Goal: Task Accomplishment & Management: Manage account settings

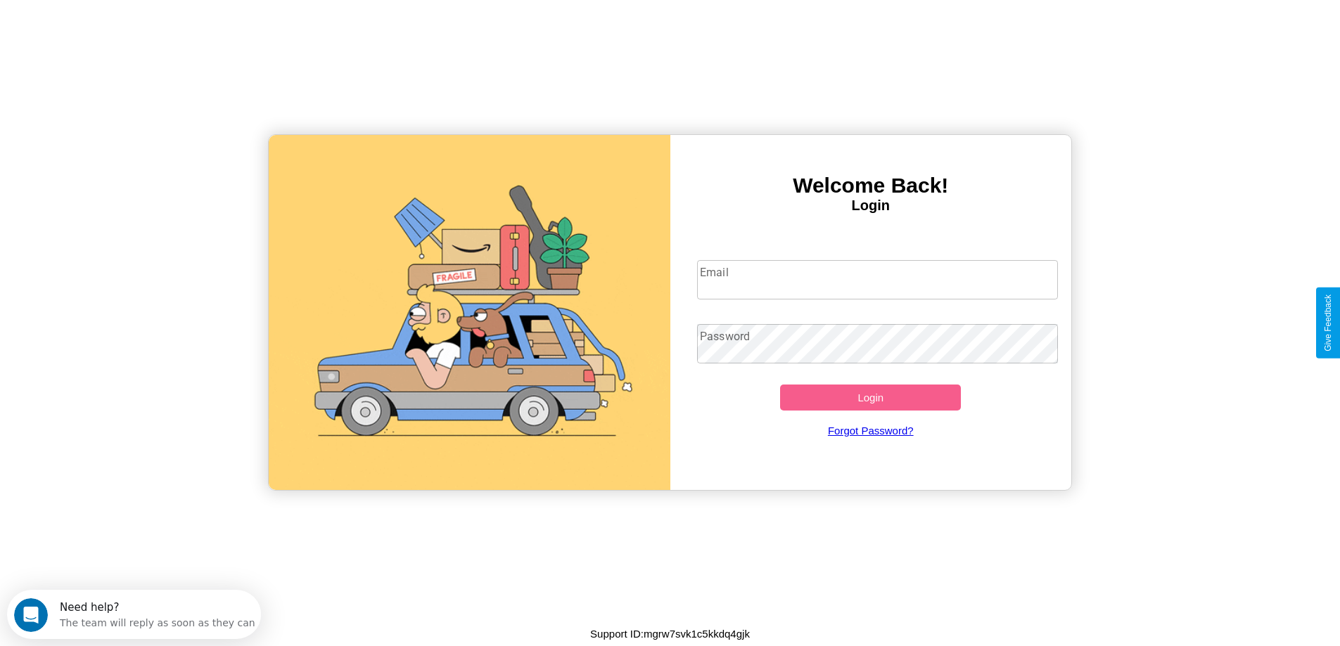
click at [877, 280] on input "Email" at bounding box center [877, 279] width 361 height 39
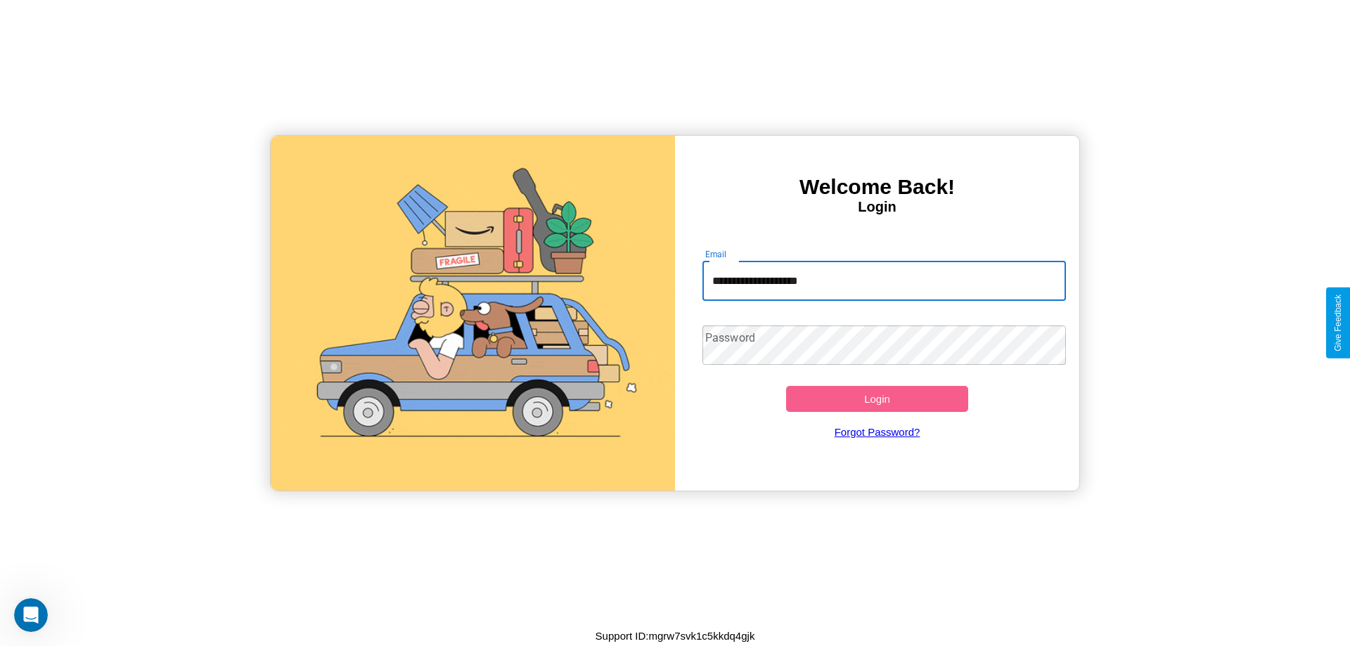
type input "**********"
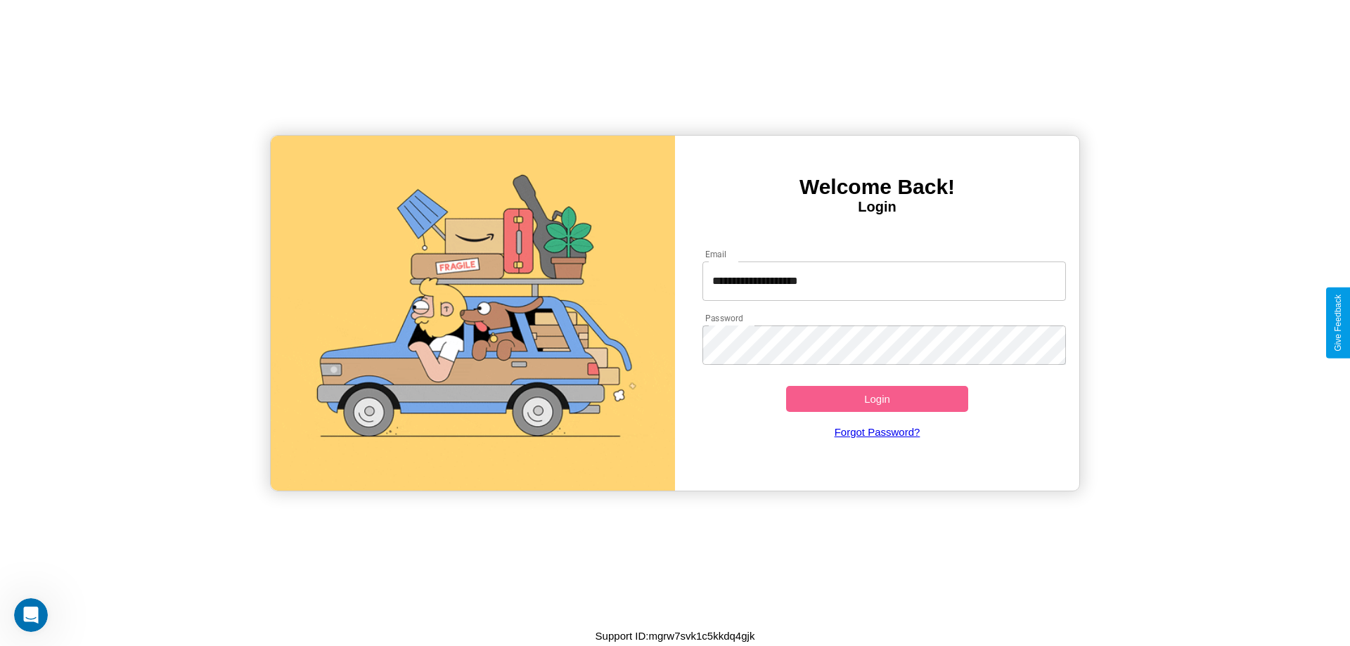
click at [877, 399] on button "Login" at bounding box center [877, 399] width 182 height 26
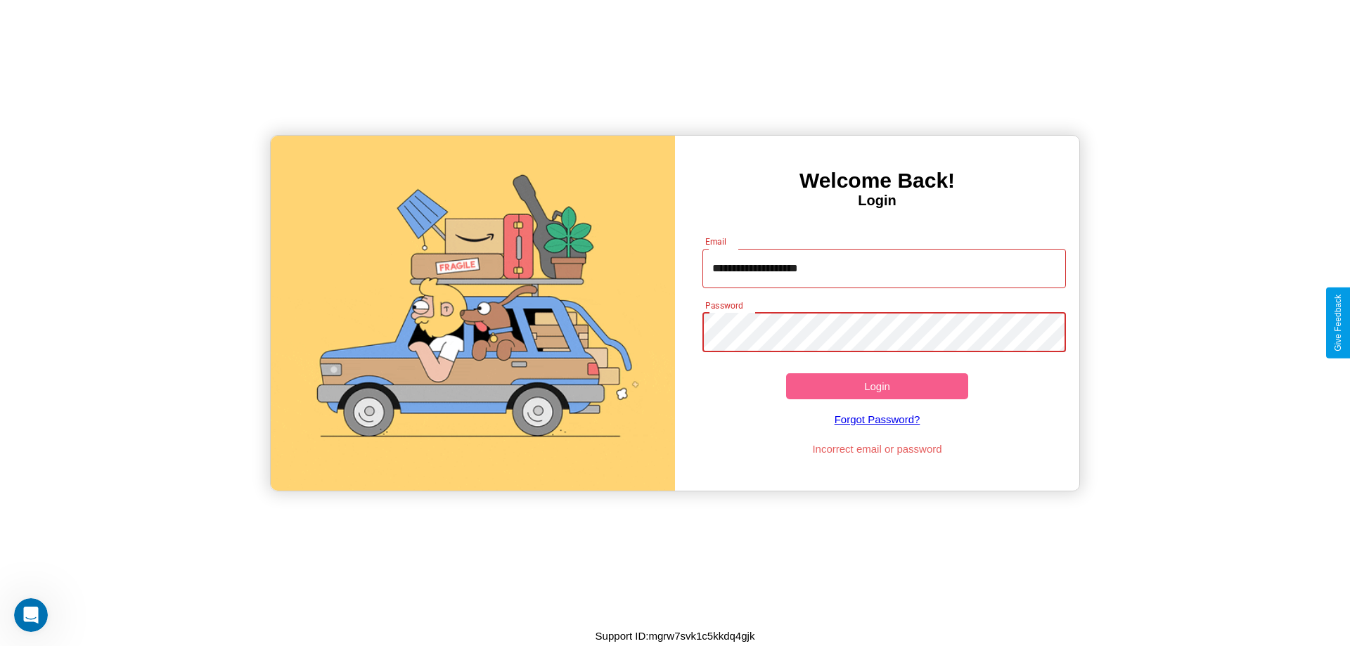
click at [877, 386] on button "Login" at bounding box center [877, 386] width 182 height 26
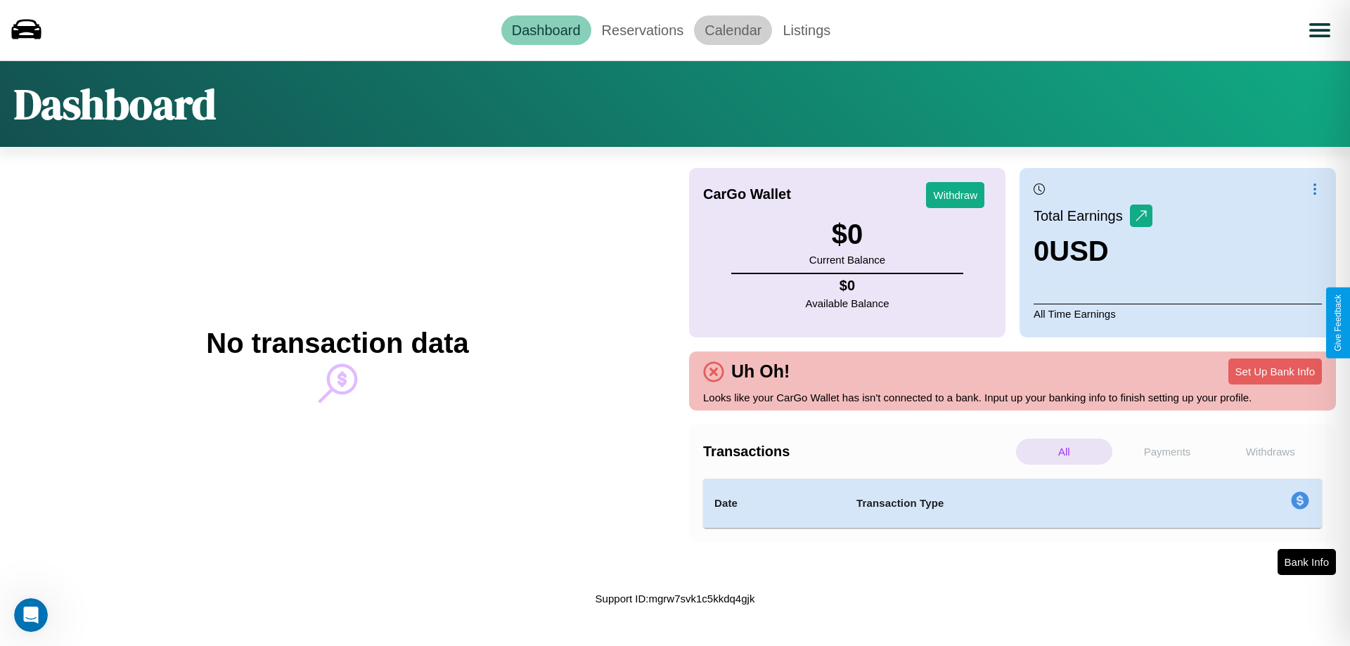
click at [733, 30] on link "Calendar" at bounding box center [733, 30] width 78 height 30
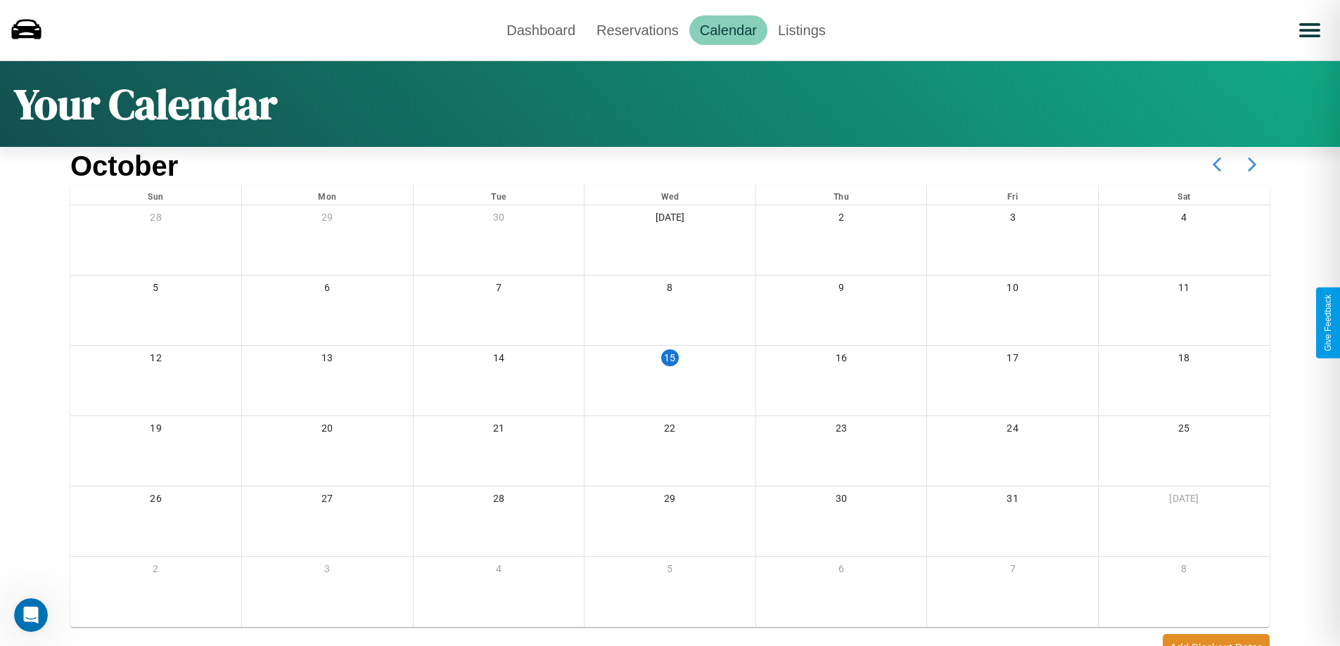
click at [1252, 165] on icon at bounding box center [1251, 164] width 35 height 35
click at [541, 30] on link "Dashboard" at bounding box center [541, 30] width 90 height 30
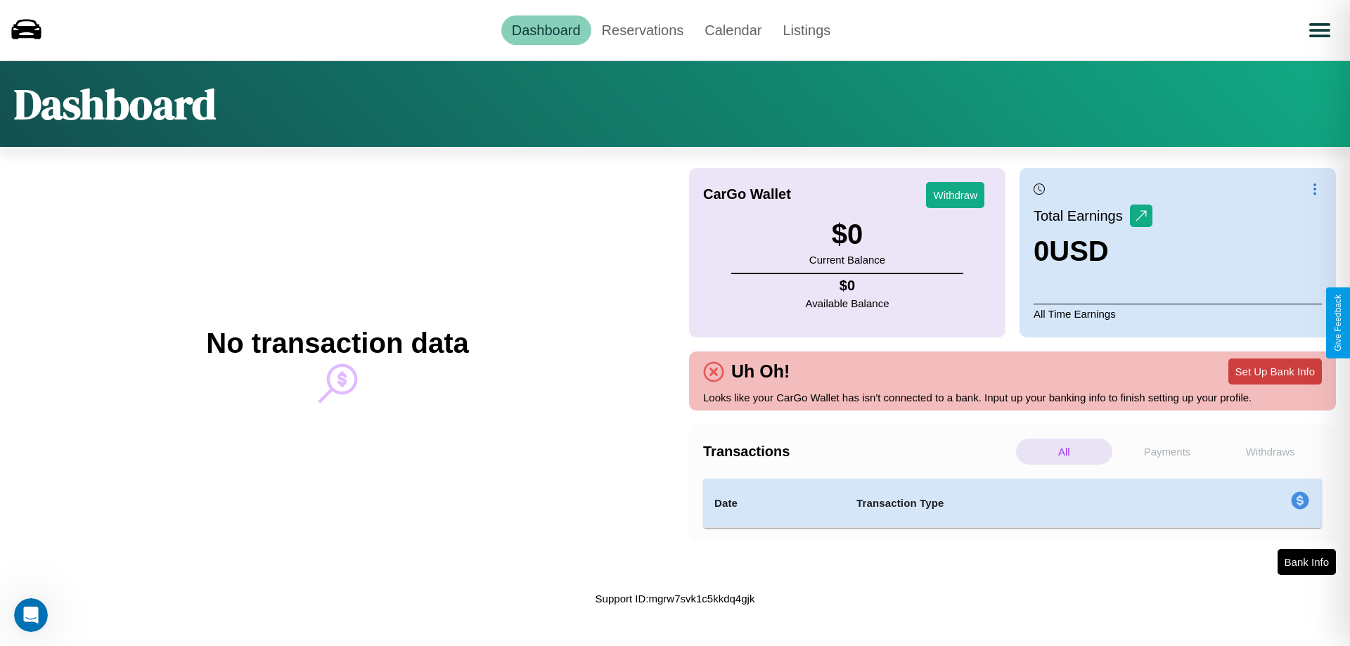
click at [1275, 371] on button "Set Up Bank Info" at bounding box center [1276, 372] width 94 height 26
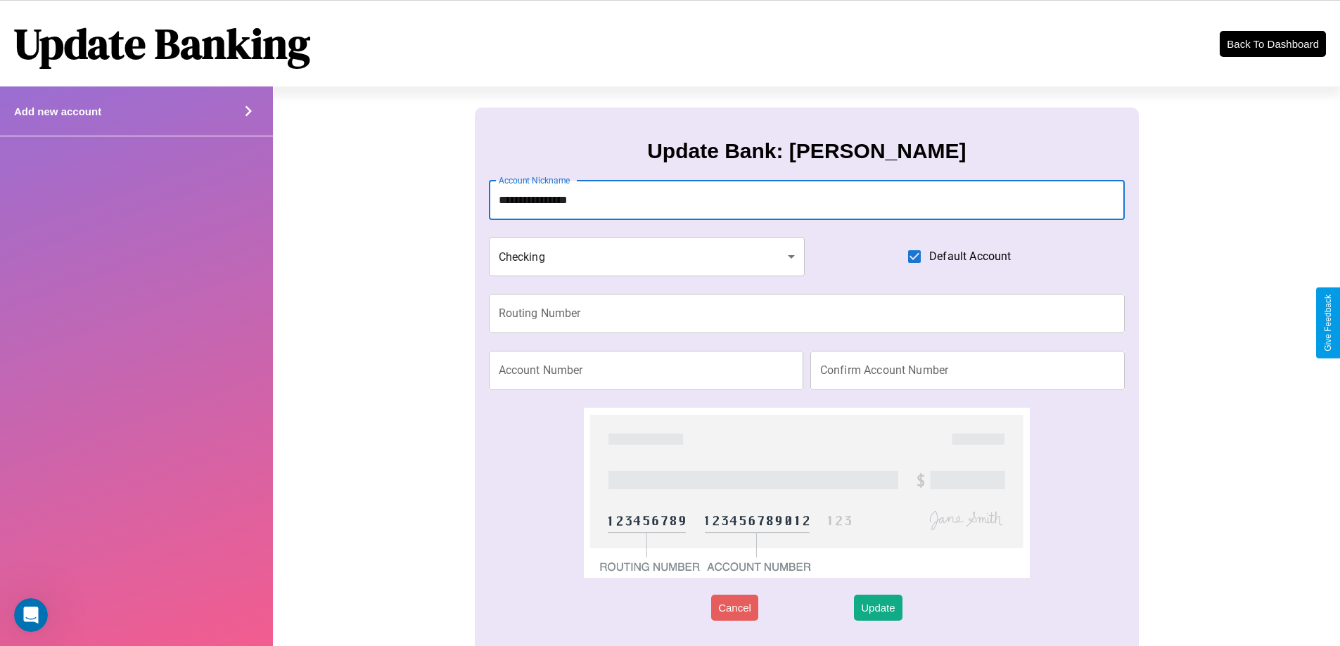
type input "**********"
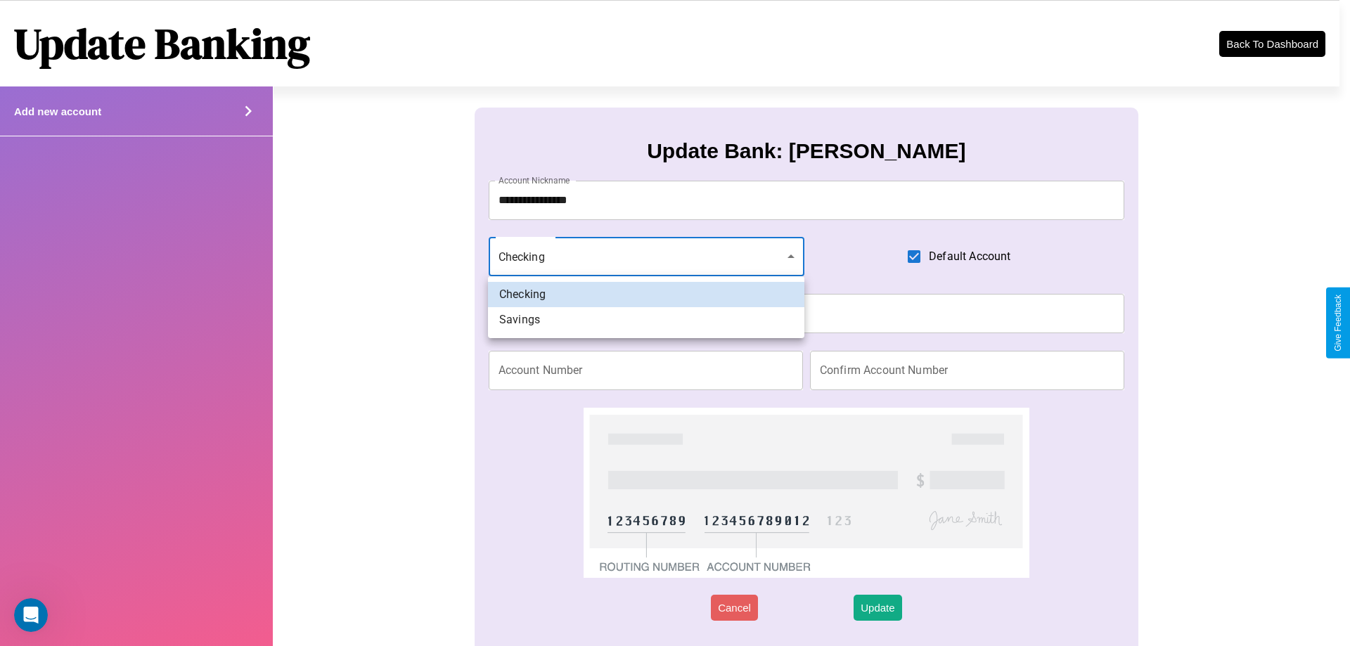
click at [646, 257] on div at bounding box center [675, 323] width 1350 height 646
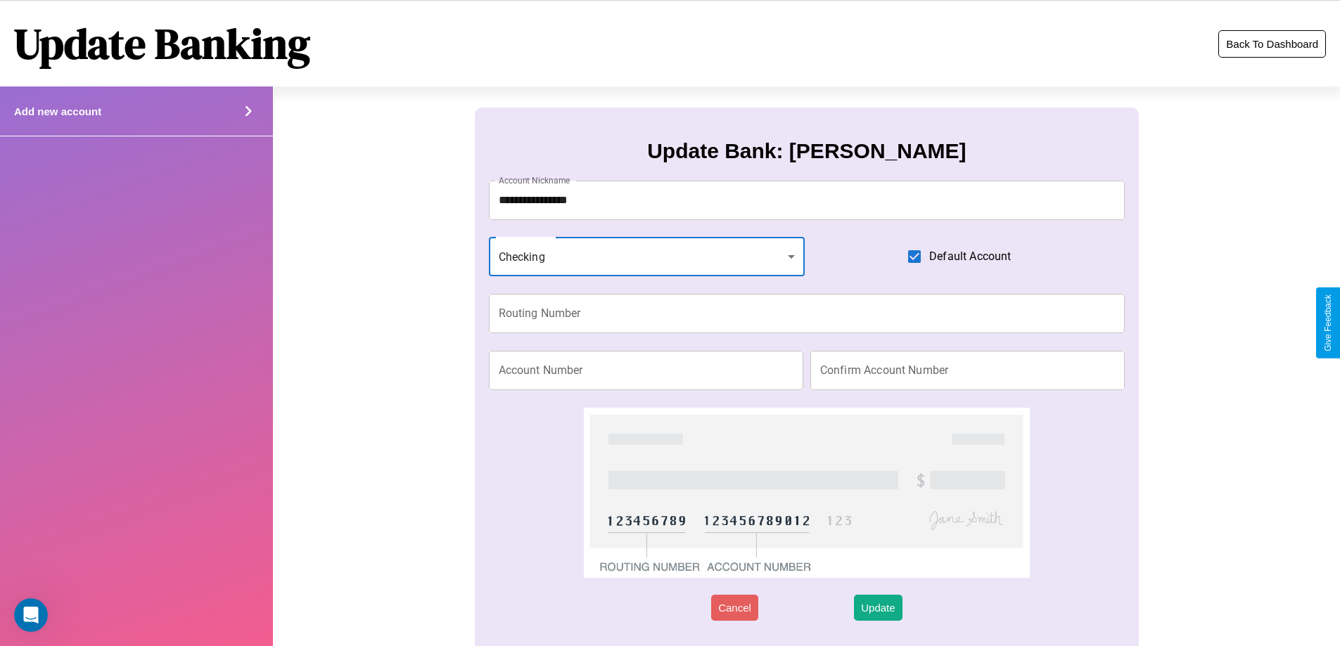
click at [1272, 44] on button "Back To Dashboard" at bounding box center [1272, 43] width 108 height 27
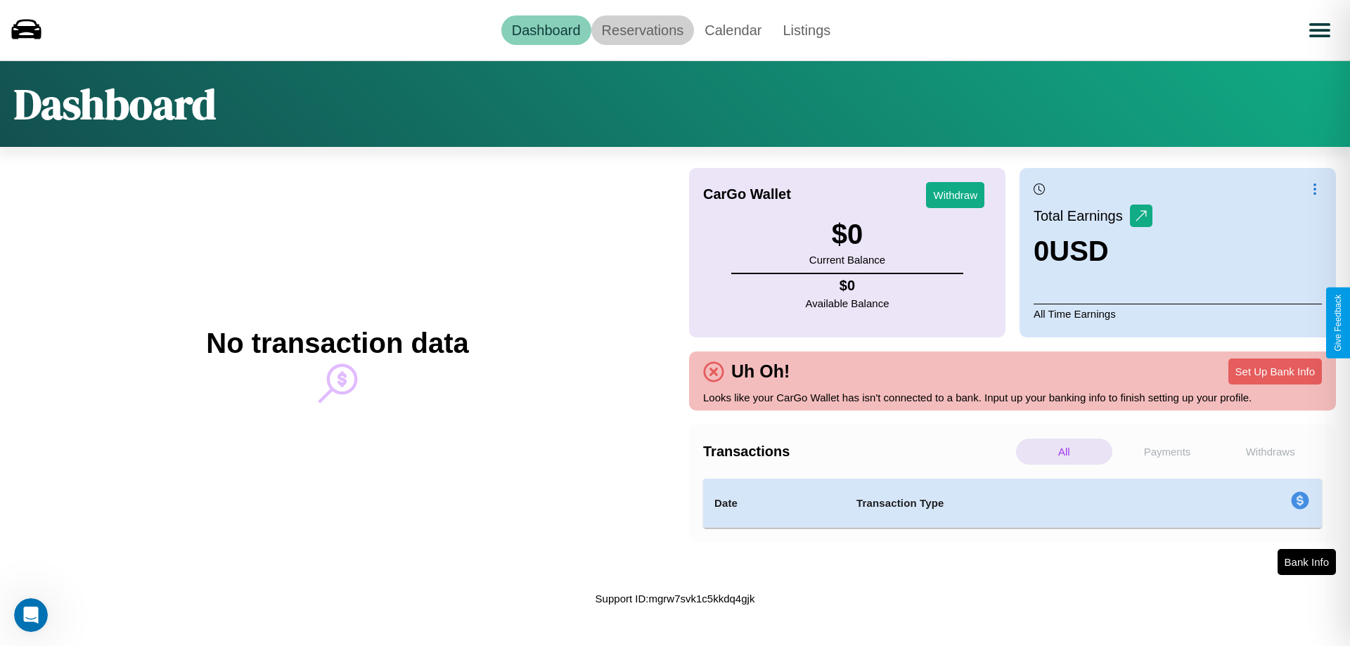
click at [642, 30] on link "Reservations" at bounding box center [642, 30] width 103 height 30
